Goal: Transaction & Acquisition: Purchase product/service

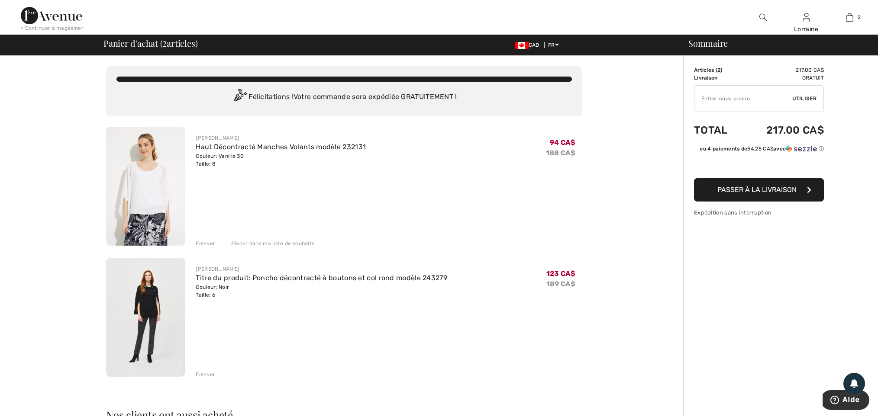
click at [152, 164] on img at bounding box center [145, 186] width 79 height 119
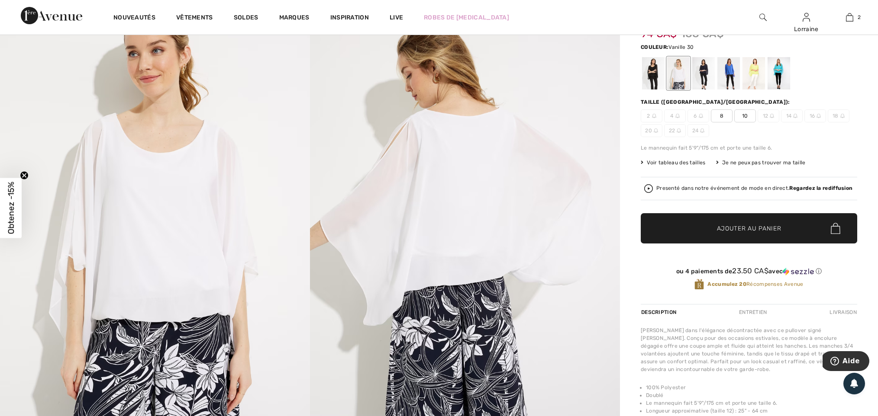
scroll to position [73, 0]
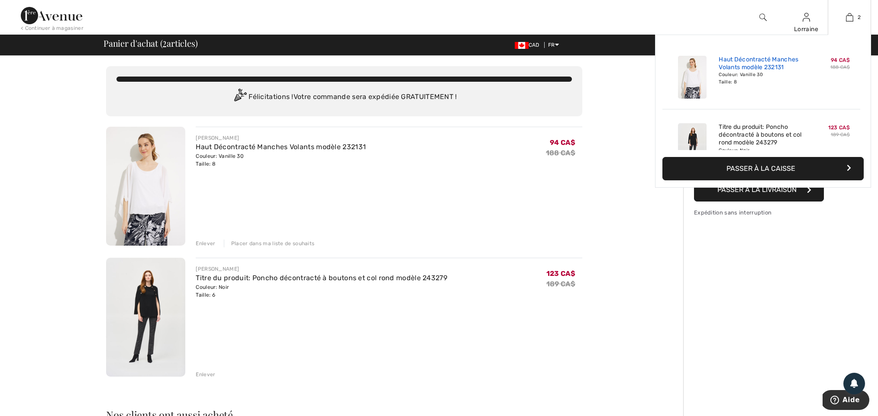
click at [765, 64] on link "Haut Décontracté Manches Volants modèle 232131" at bounding box center [761, 64] width 85 height 16
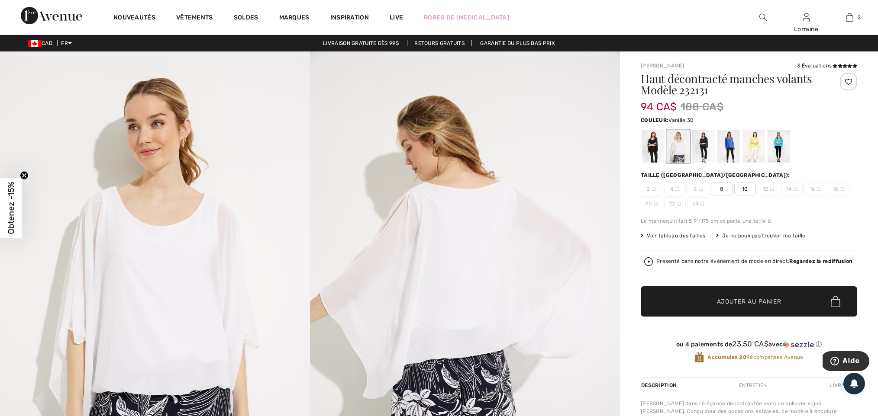
click at [26, 176] on circle "Close teaser" at bounding box center [24, 175] width 8 height 8
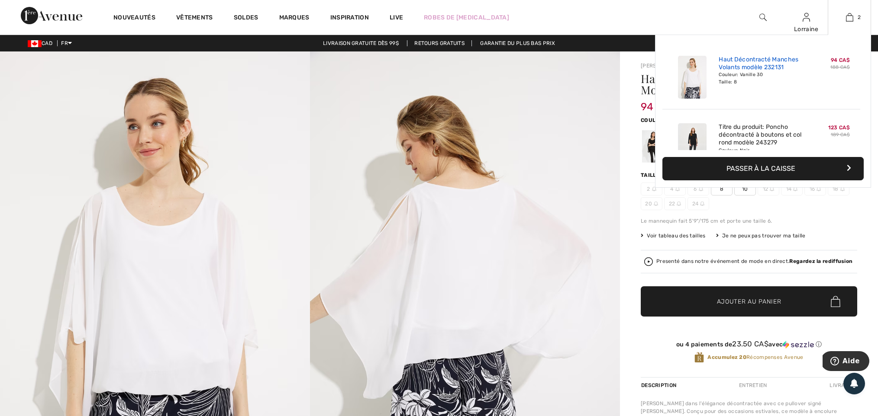
click at [756, 67] on link "Haut Décontracté Manches Volants modèle 232131" at bounding box center [761, 64] width 85 height 16
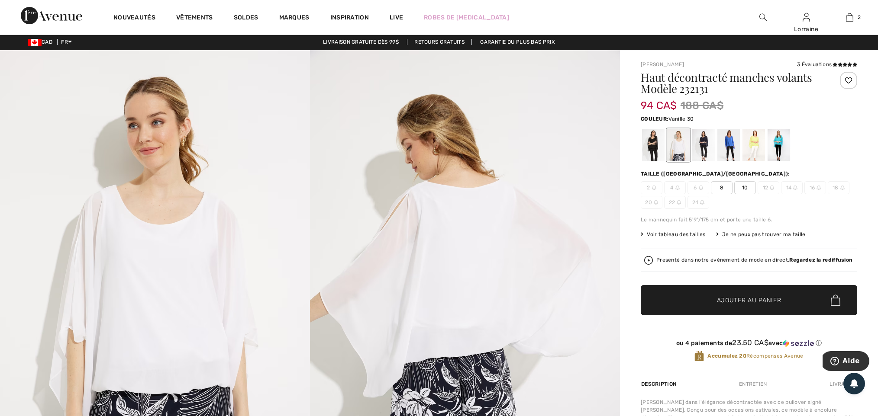
scroll to position [5, 0]
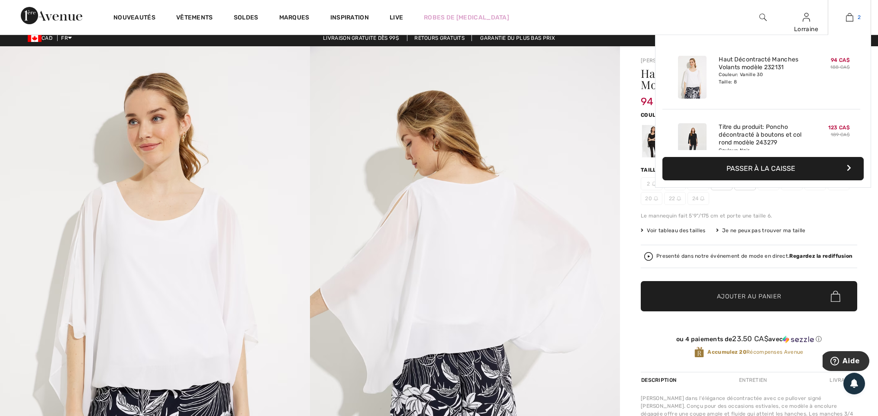
click at [849, 17] on img at bounding box center [849, 17] width 7 height 10
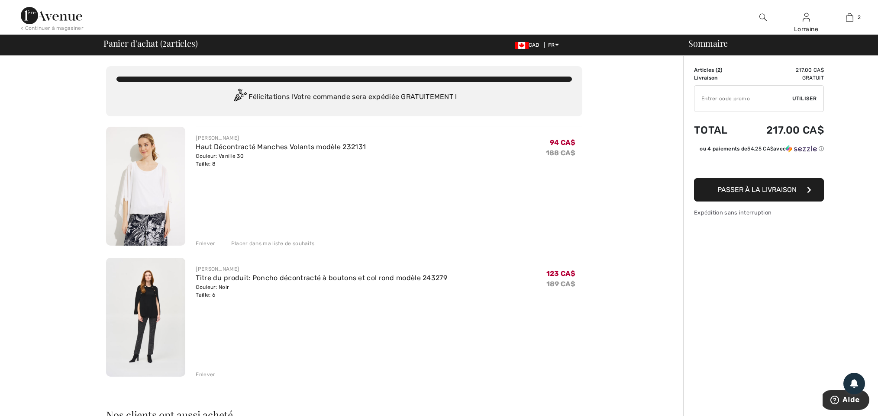
click at [206, 242] on div "Enlever" at bounding box center [205, 244] width 19 height 8
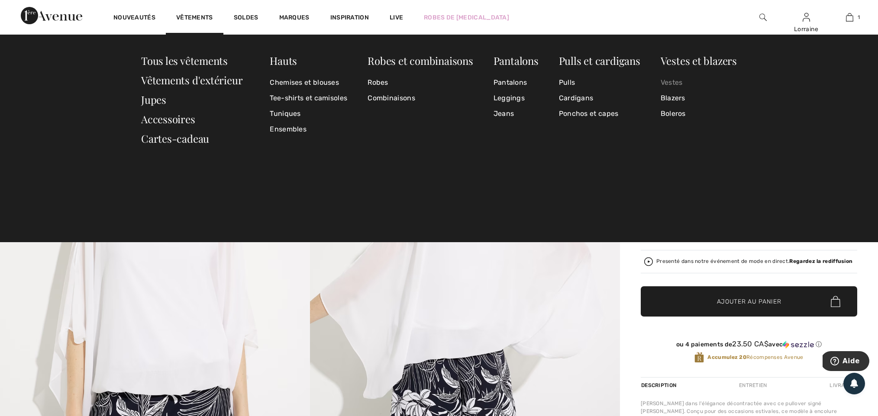
click at [669, 82] on link "Vestes" at bounding box center [699, 83] width 76 height 16
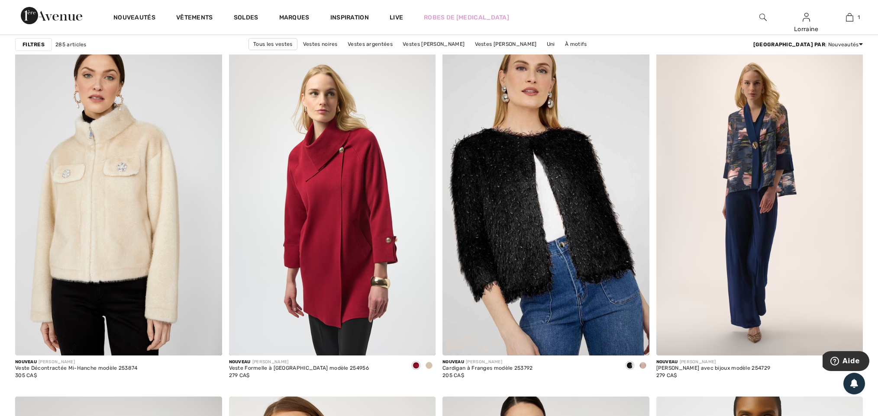
scroll to position [4695, 0]
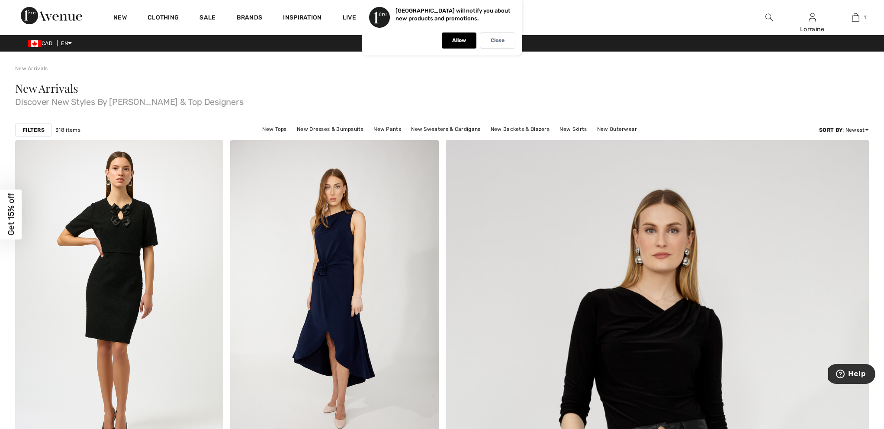
click at [71, 45] on div "Close dialog Want 15% off your first order? You're just one step away from excl…" at bounding box center [442, 214] width 884 height 429
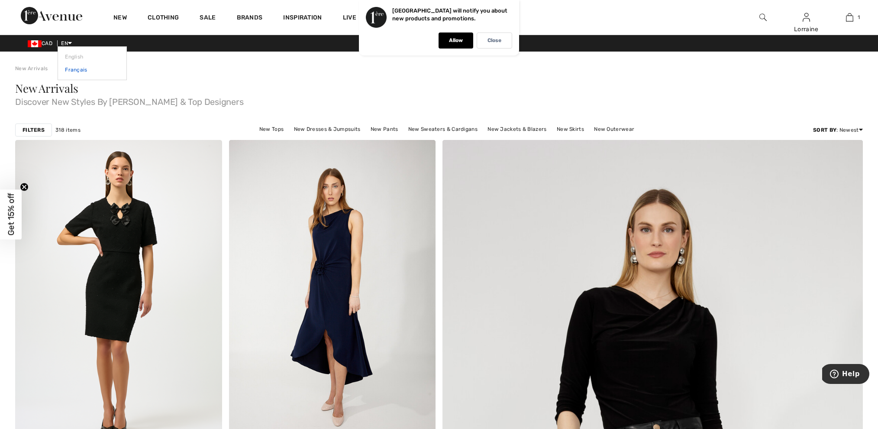
click at [71, 72] on link "Français" at bounding box center [92, 69] width 55 height 13
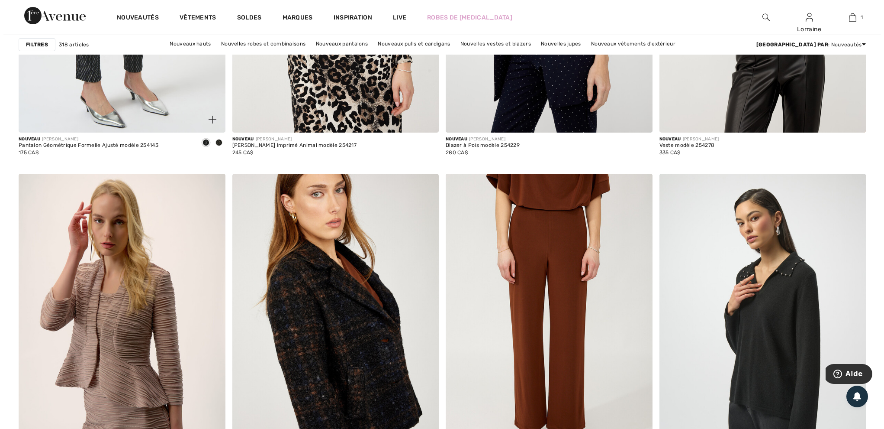
scroll to position [968, 0]
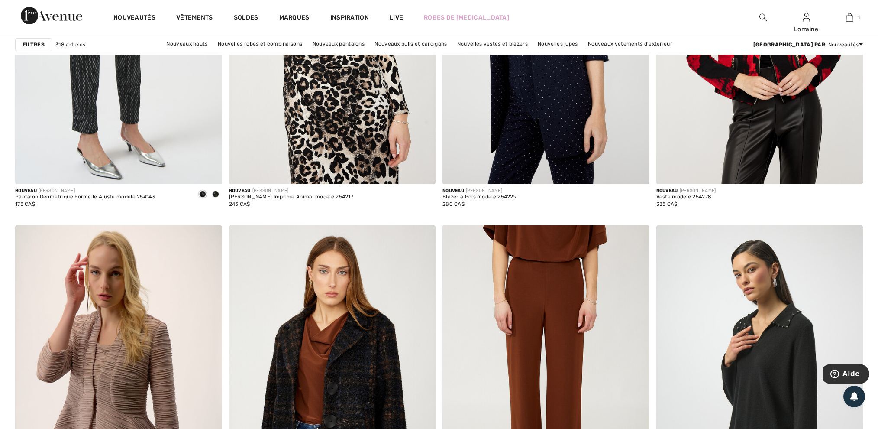
click at [40, 47] on strong "Filtres" at bounding box center [34, 45] width 22 height 8
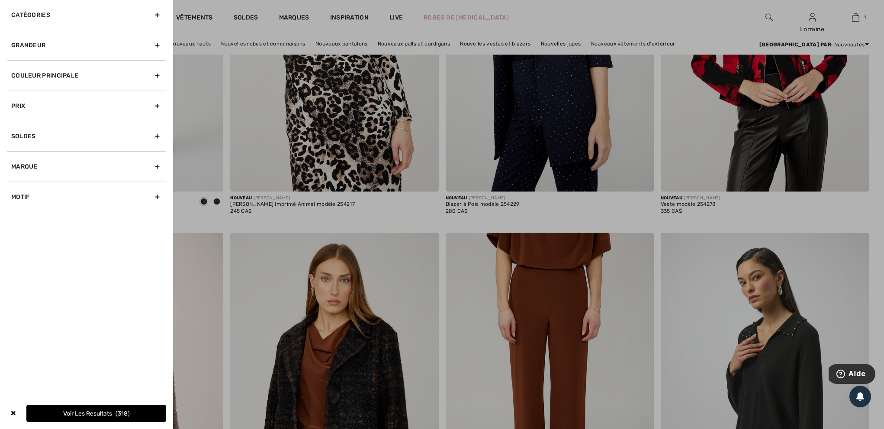
click at [58, 71] on div "Couleur Principale" at bounding box center [86, 75] width 159 height 30
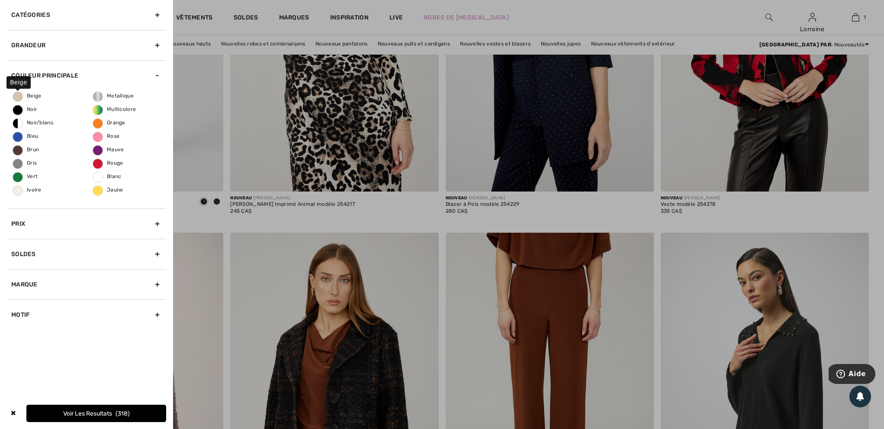
click at [20, 96] on span "Beige" at bounding box center [27, 96] width 29 height 6
click at [0, 0] on input "Beige" at bounding box center [0, 0] width 0 height 0
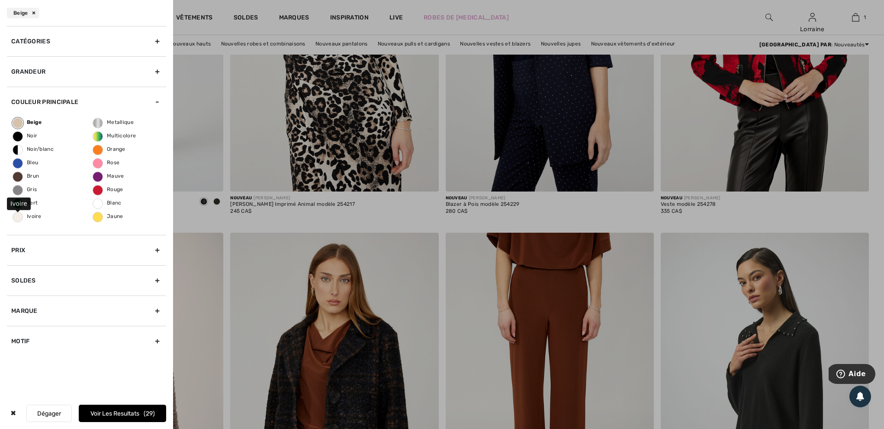
click at [19, 218] on span "Ivoire" at bounding box center [27, 216] width 29 height 6
click at [0, 0] on input "Ivoire" at bounding box center [0, 0] width 0 height 0
click at [101, 410] on button "Voir les resultats 48" at bounding box center [122, 412] width 87 height 17
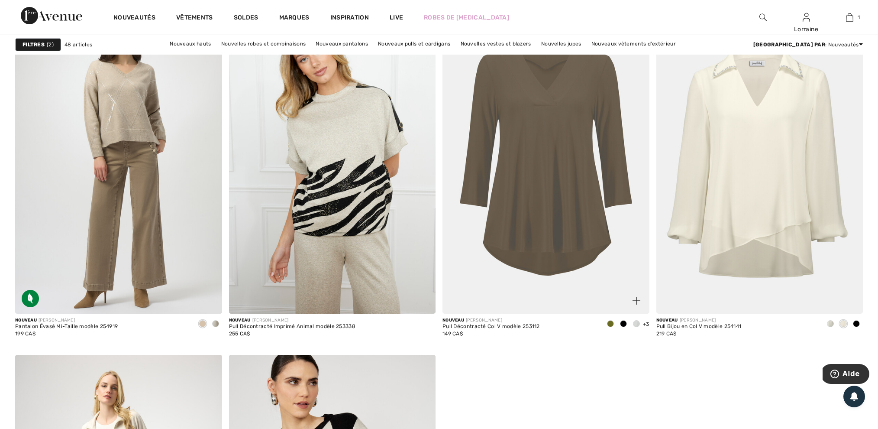
scroll to position [4713, 0]
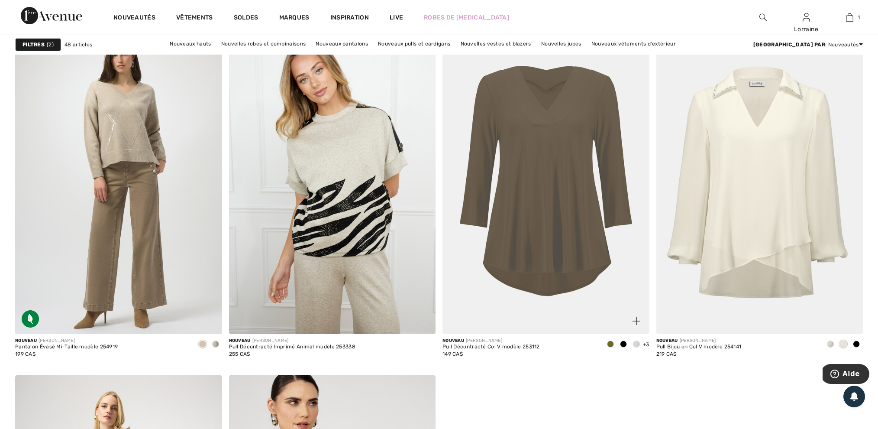
click at [637, 346] on span at bounding box center [636, 343] width 7 height 7
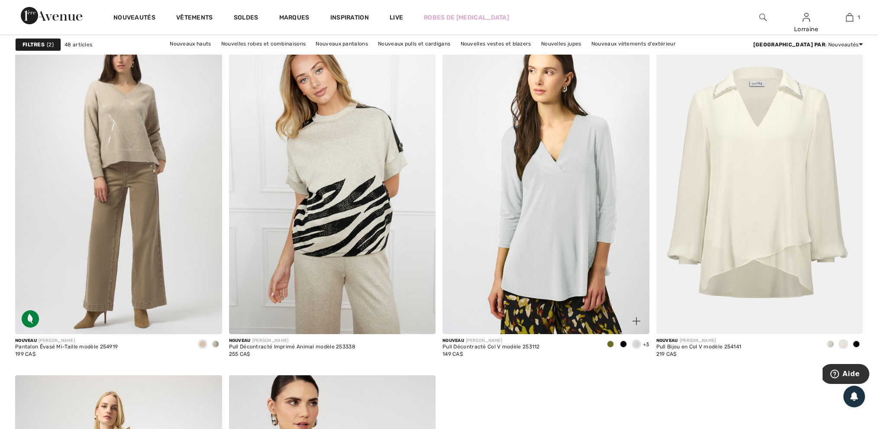
click at [622, 346] on span at bounding box center [623, 343] width 7 height 7
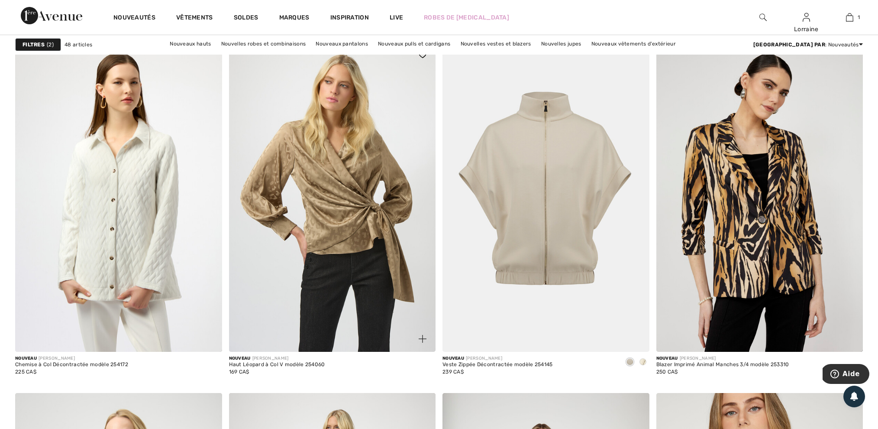
scroll to position [1563, 0]
